Goal: Task Accomplishment & Management: Manage account settings

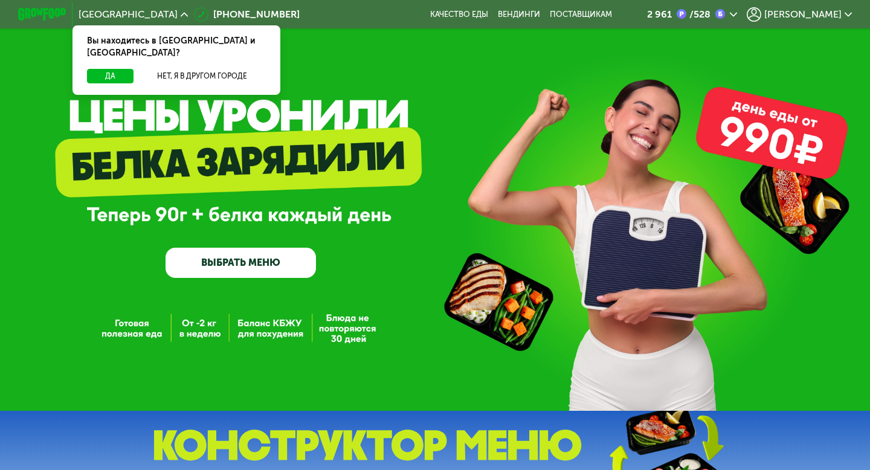
click at [737, 14] on icon at bounding box center [733, 14] width 7 height 7
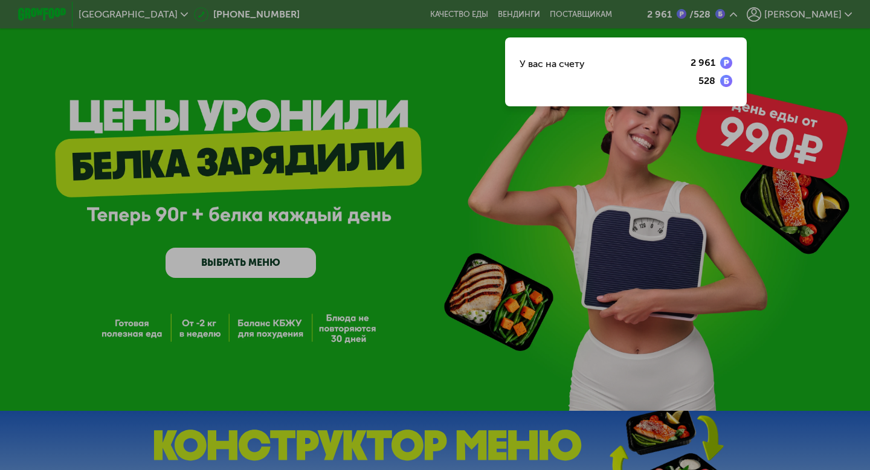
click at [786, 15] on div at bounding box center [435, 235] width 870 height 470
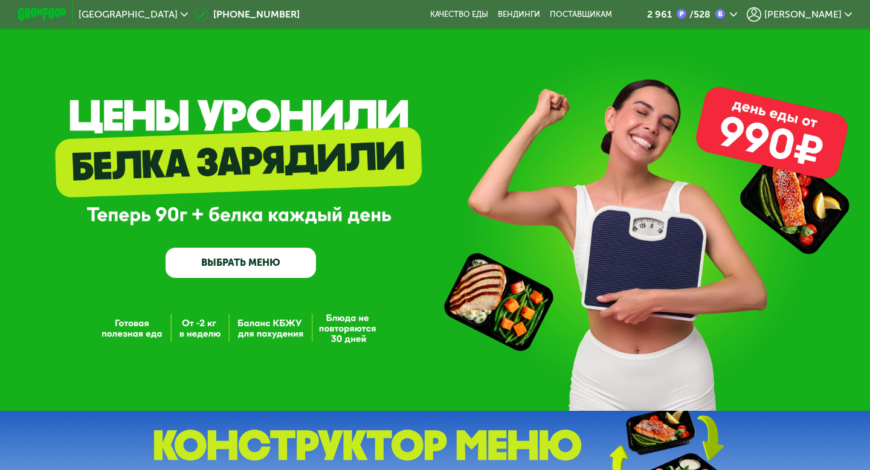
click at [761, 15] on use at bounding box center [753, 14] width 14 height 14
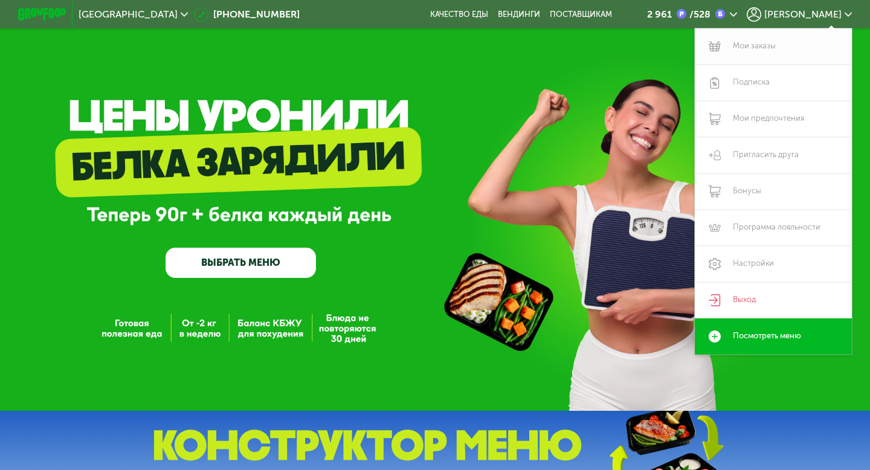
click at [749, 43] on link "Мои заказы" at bounding box center [773, 46] width 157 height 36
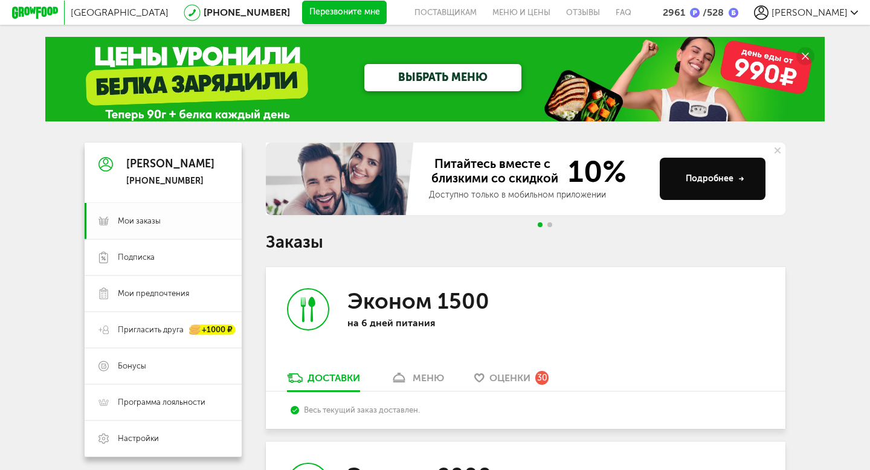
click at [153, 216] on span "Мои заказы" at bounding box center [139, 221] width 43 height 11
click at [175, 259] on span "Подписка" at bounding box center [173, 257] width 110 height 11
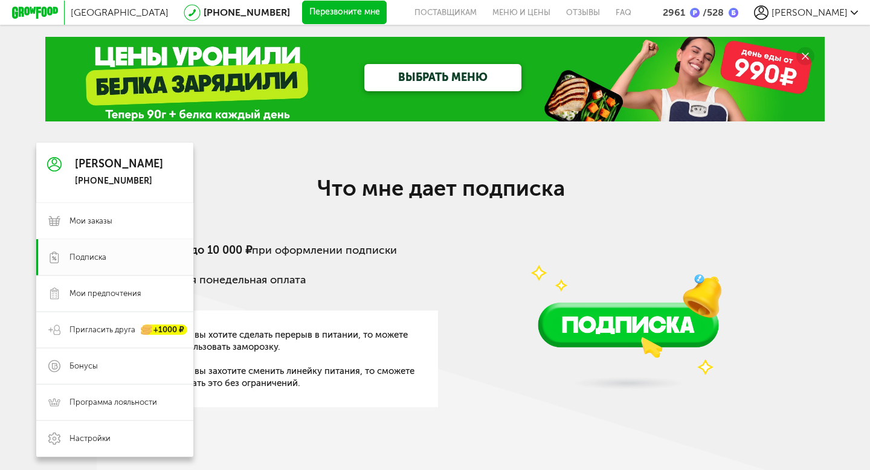
click at [57, 167] on use at bounding box center [54, 164] width 14 height 14
click at [117, 219] on span "Мои заказы" at bounding box center [125, 221] width 112 height 11
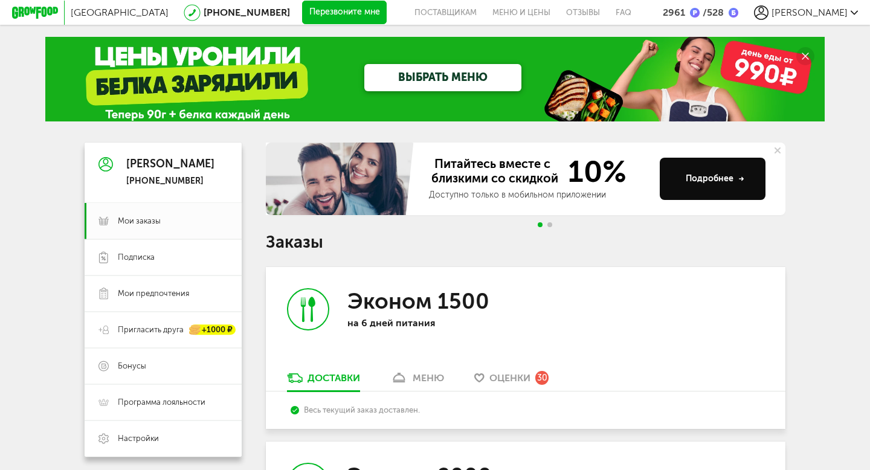
click at [780, 151] on button at bounding box center [777, 151] width 16 height 16
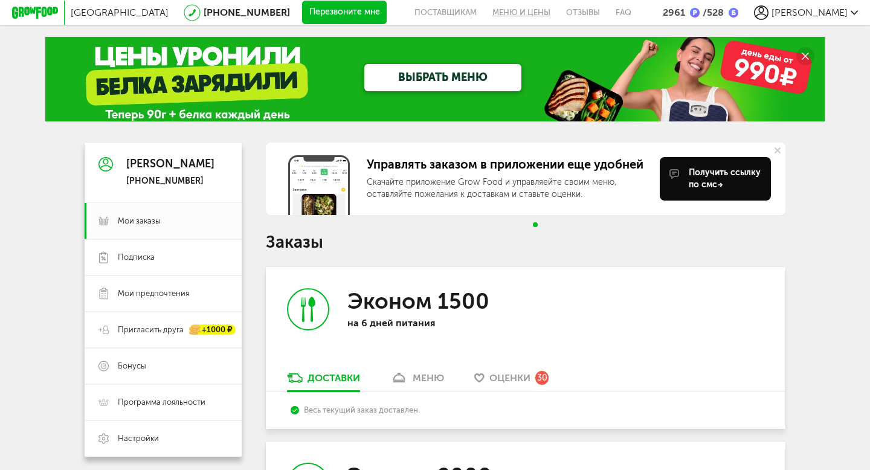
click at [556, 16] on link "Меню и цены" at bounding box center [521, 12] width 74 height 25
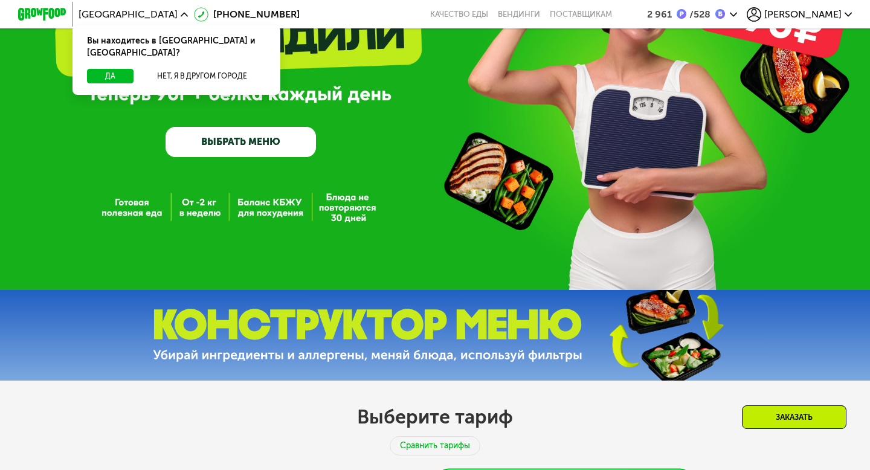
scroll to position [469, 0]
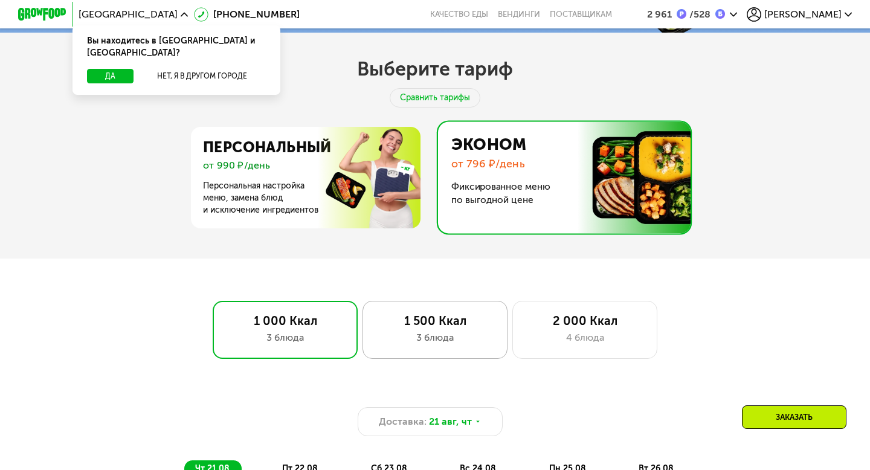
click at [475, 344] on div "3 блюда" at bounding box center [435, 337] width 120 height 14
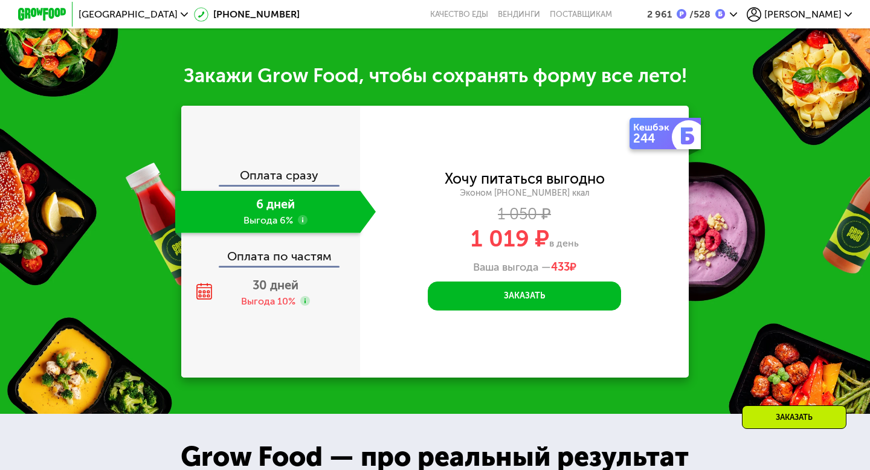
scroll to position [1356, 0]
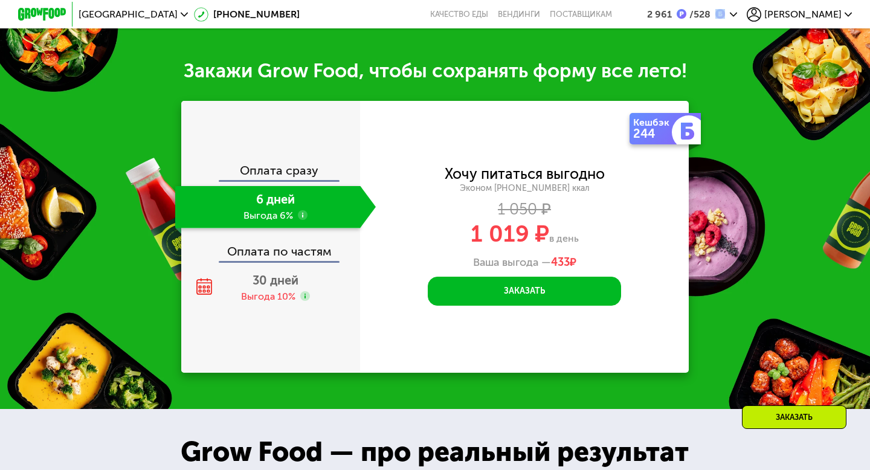
click at [737, 14] on icon at bounding box center [733, 14] width 7 height 7
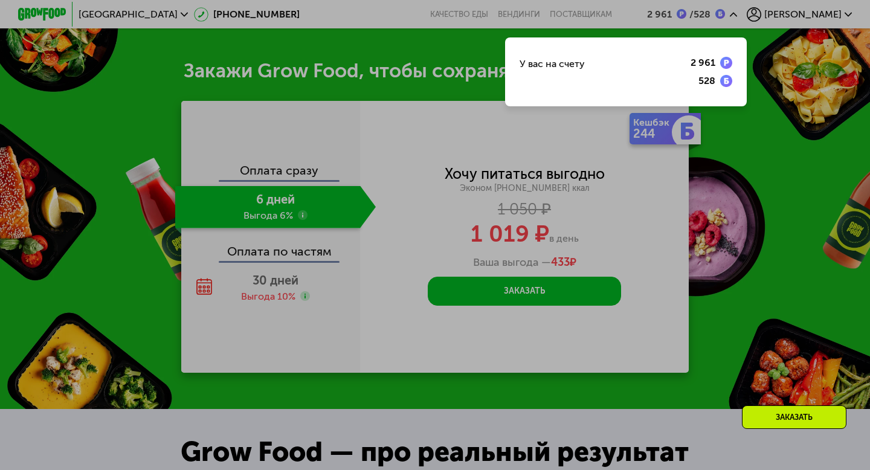
click at [673, 80] on div "У вас на счету 2 961 528" at bounding box center [626, 71] width 242 height 69
click at [748, 151] on div at bounding box center [435, 235] width 870 height 470
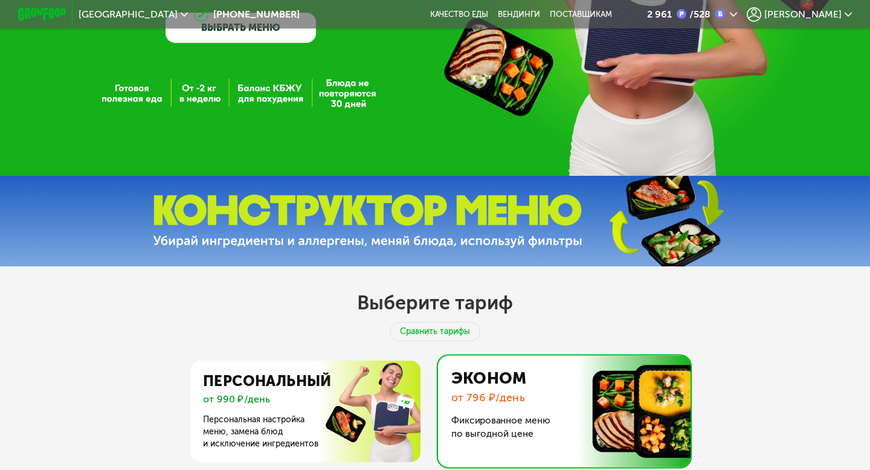
scroll to position [0, 0]
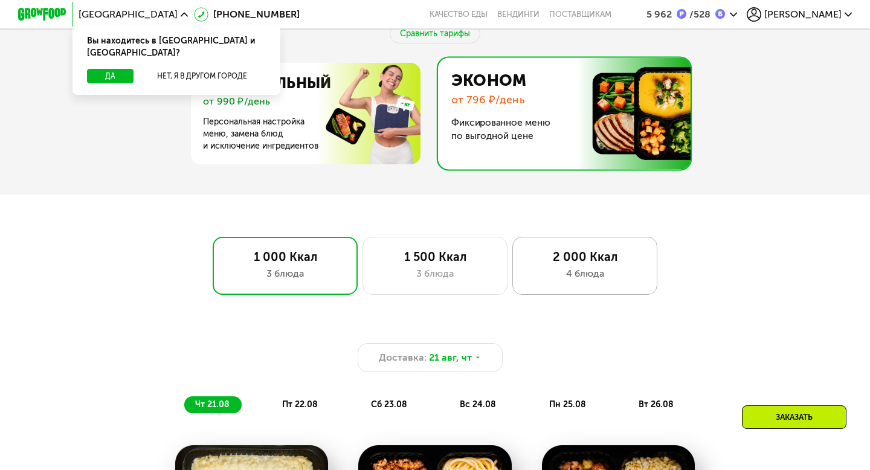
scroll to position [741, 0]
